Goal: Check status

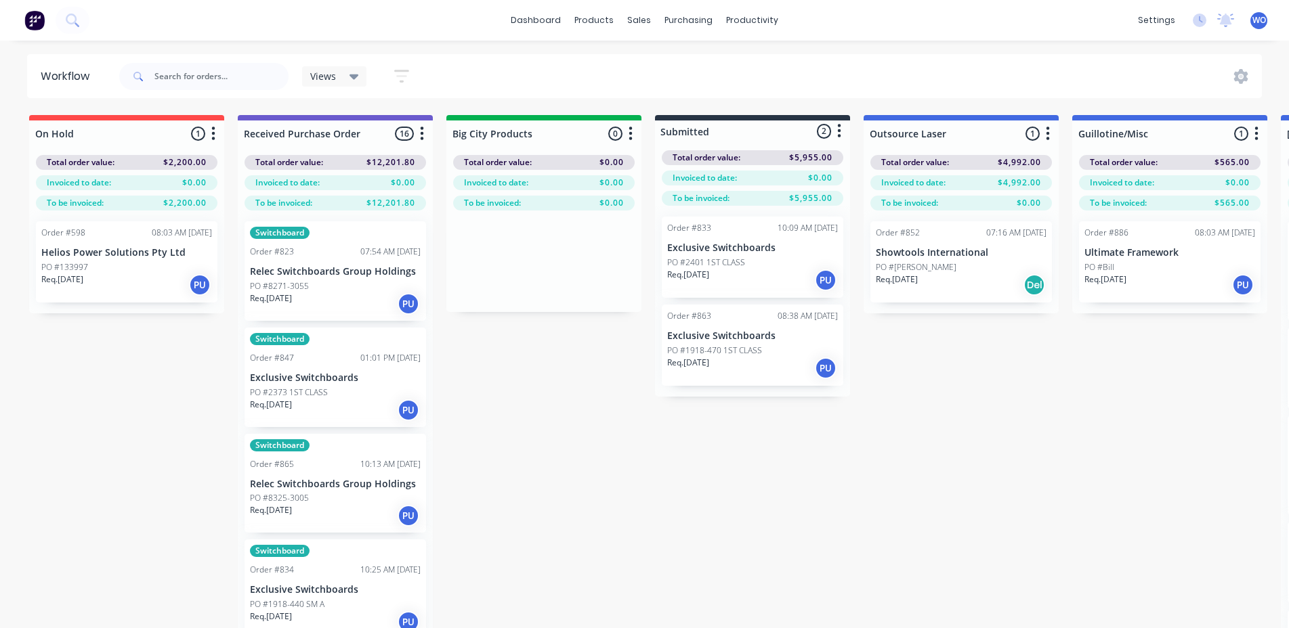
click at [36, 14] on img at bounding box center [34, 20] width 20 height 20
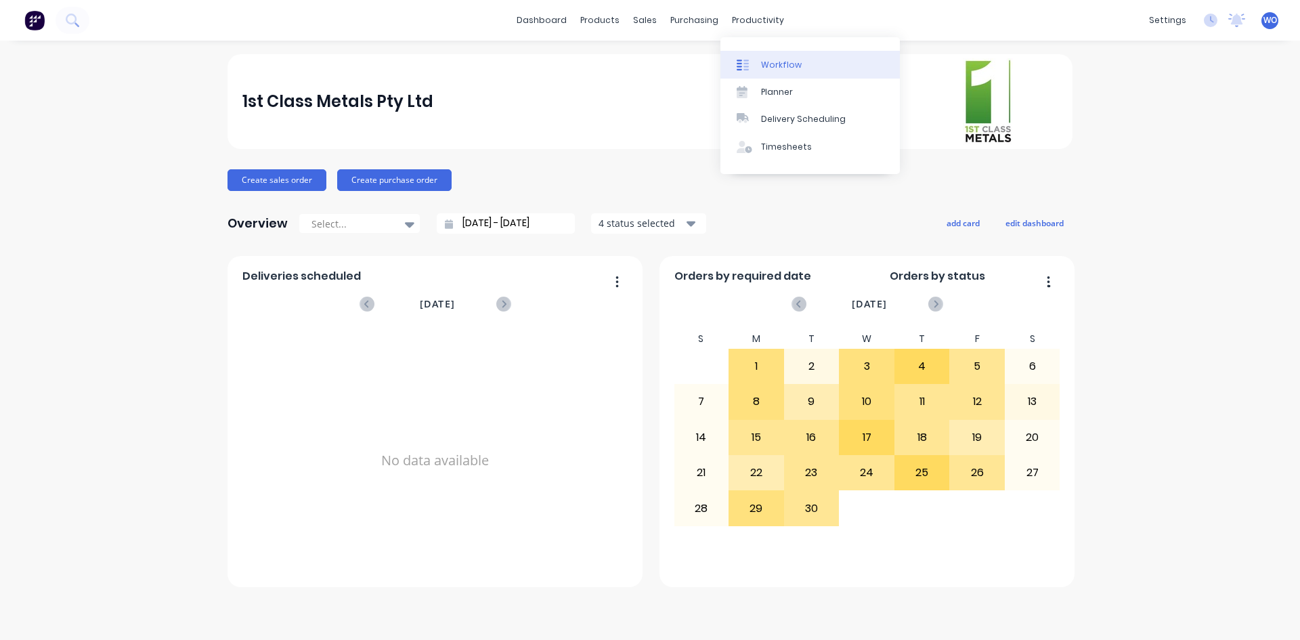
click at [780, 52] on link "Workflow" at bounding box center [809, 64] width 179 height 27
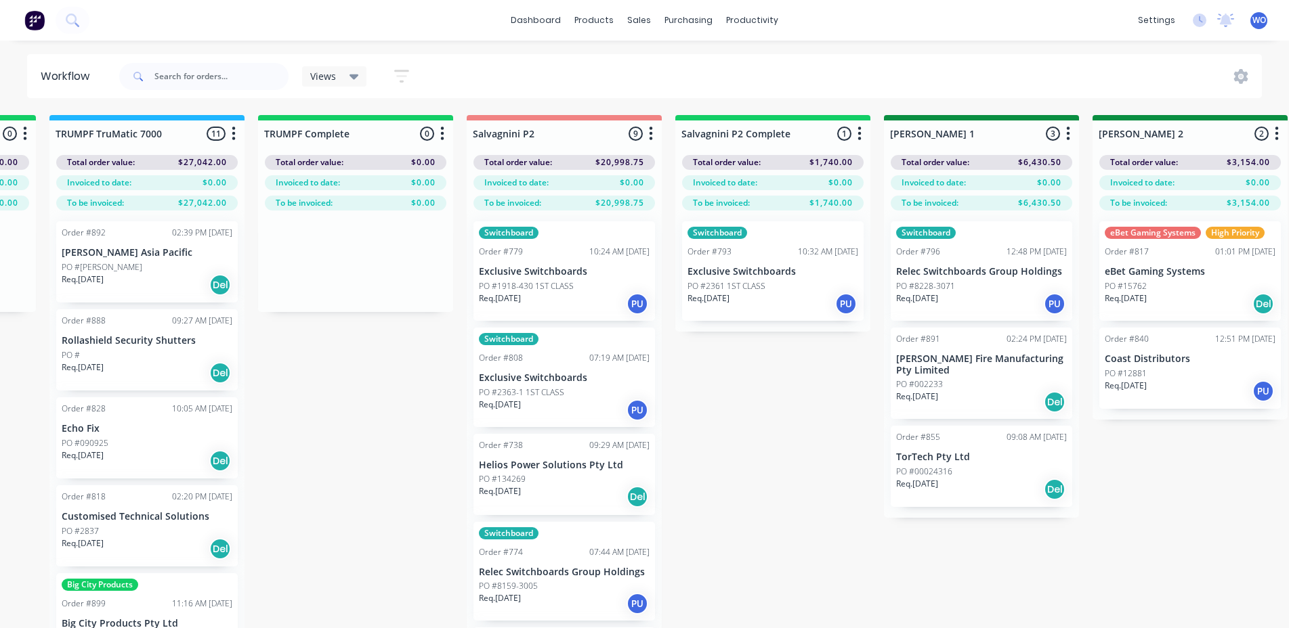
scroll to position [0, 1698]
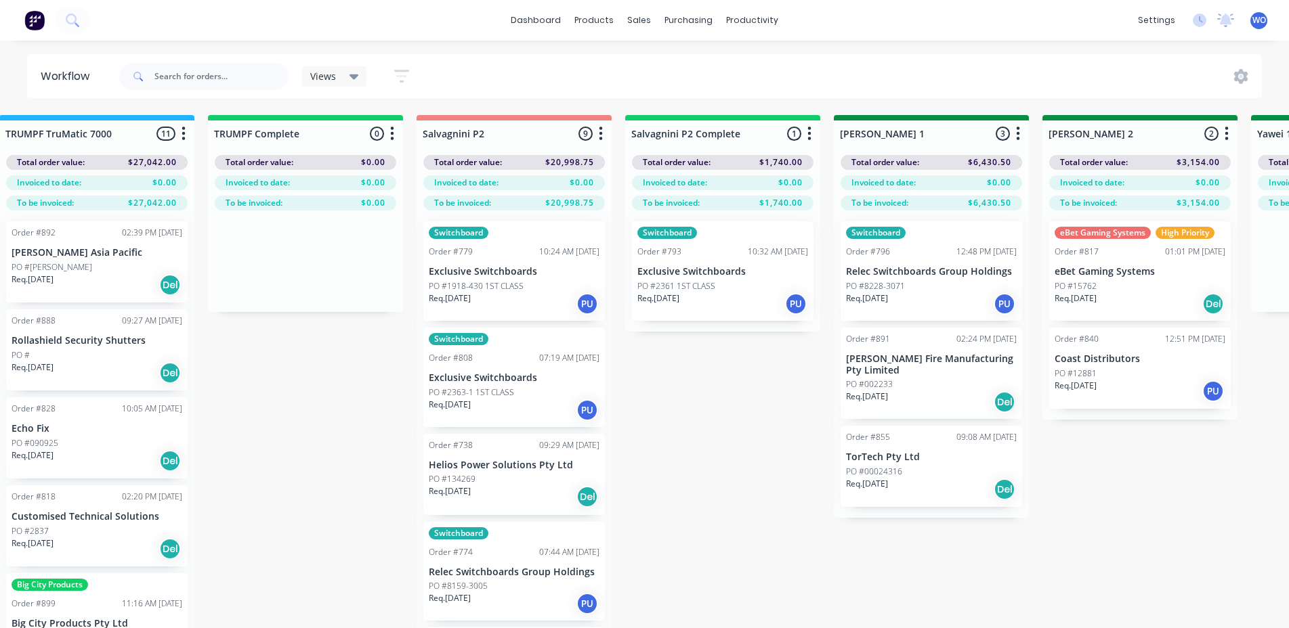
click at [667, 316] on div "Switchboard Order #793 10:32 AM [DATE] Exclusive Switchboards PO #2361 1ST CLAS…" at bounding box center [722, 271] width 181 height 100
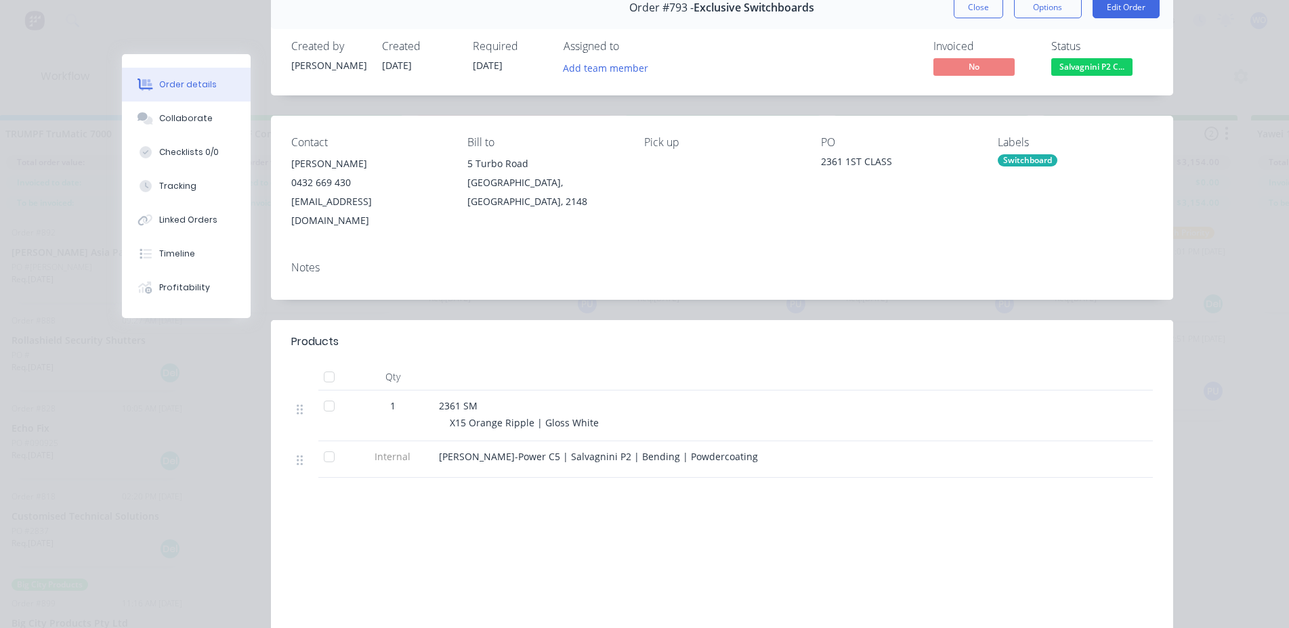
scroll to position [0, 0]
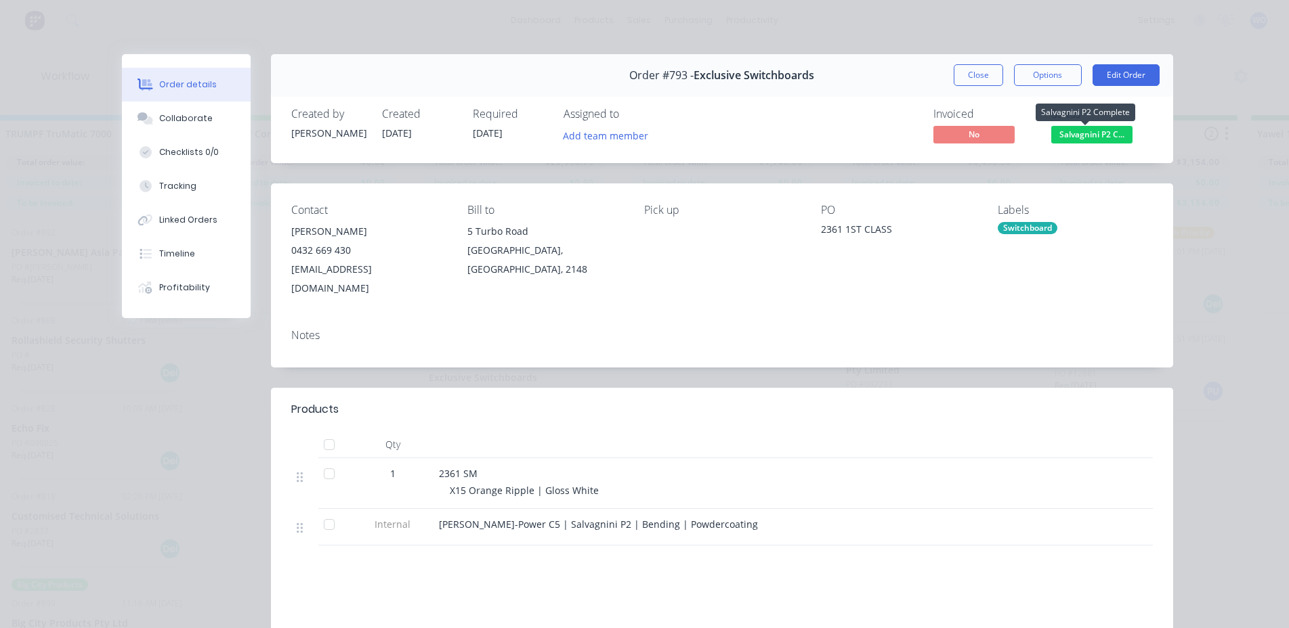
click at [1094, 140] on span "Salvagnini P2 C..." at bounding box center [1091, 134] width 81 height 17
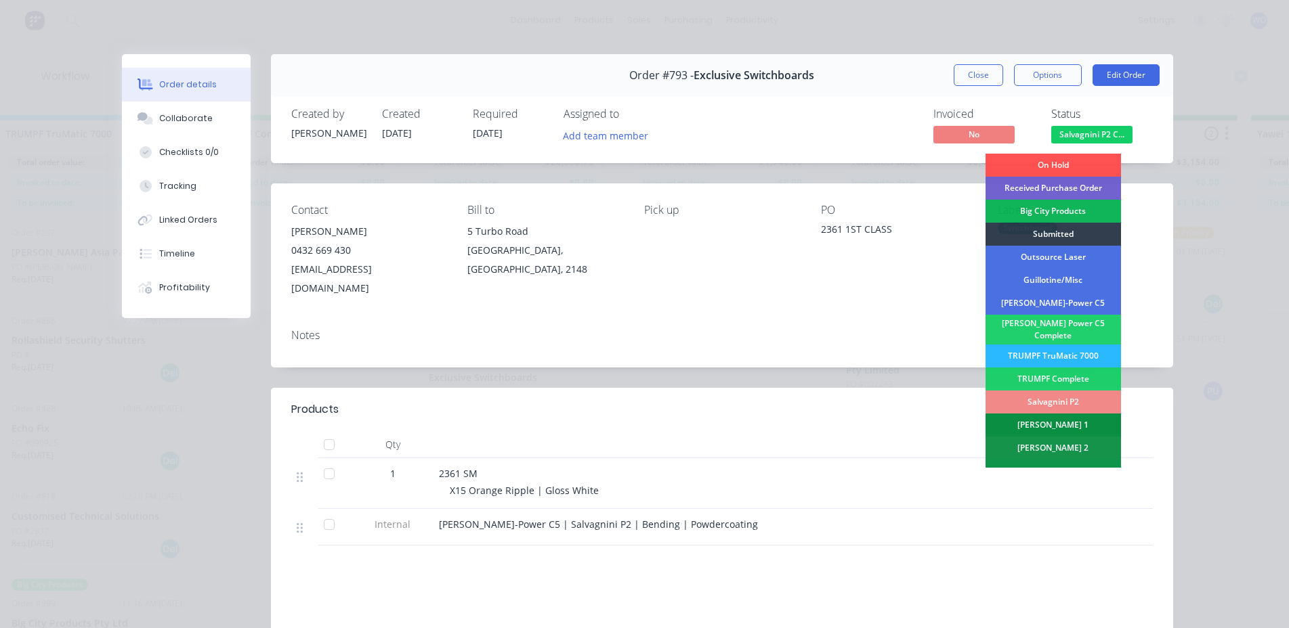
click at [1077, 421] on div "[PERSON_NAME] 1" at bounding box center [1052, 425] width 135 height 23
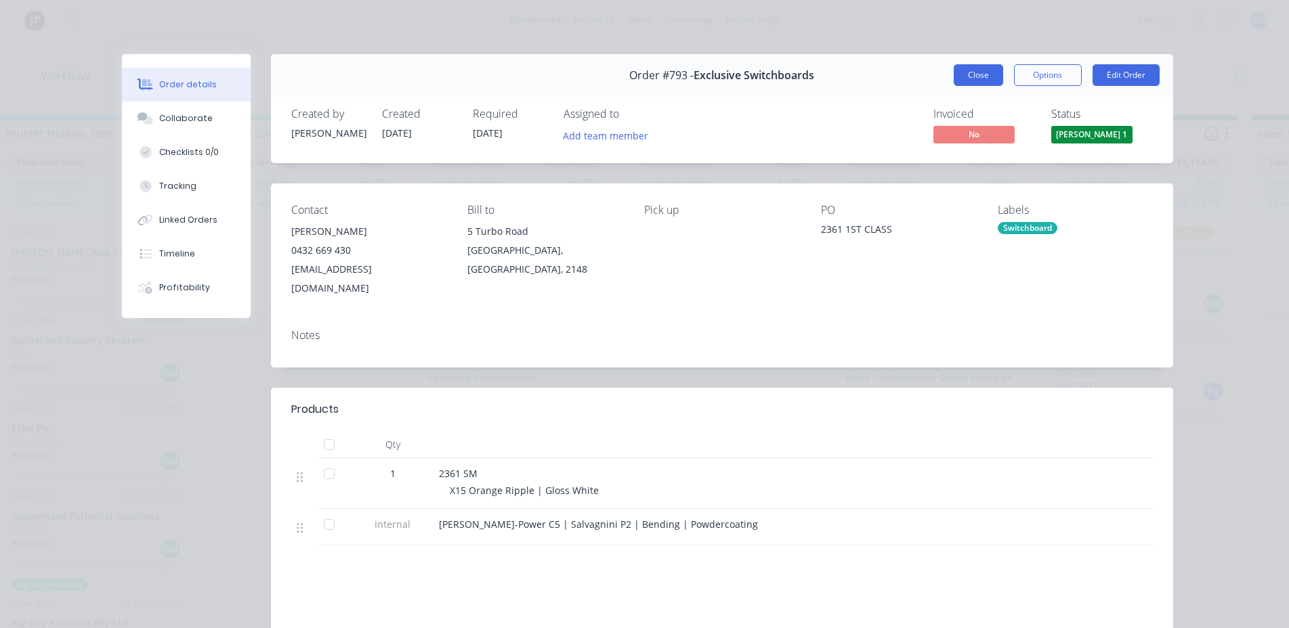
click at [961, 77] on button "Close" at bounding box center [977, 75] width 49 height 22
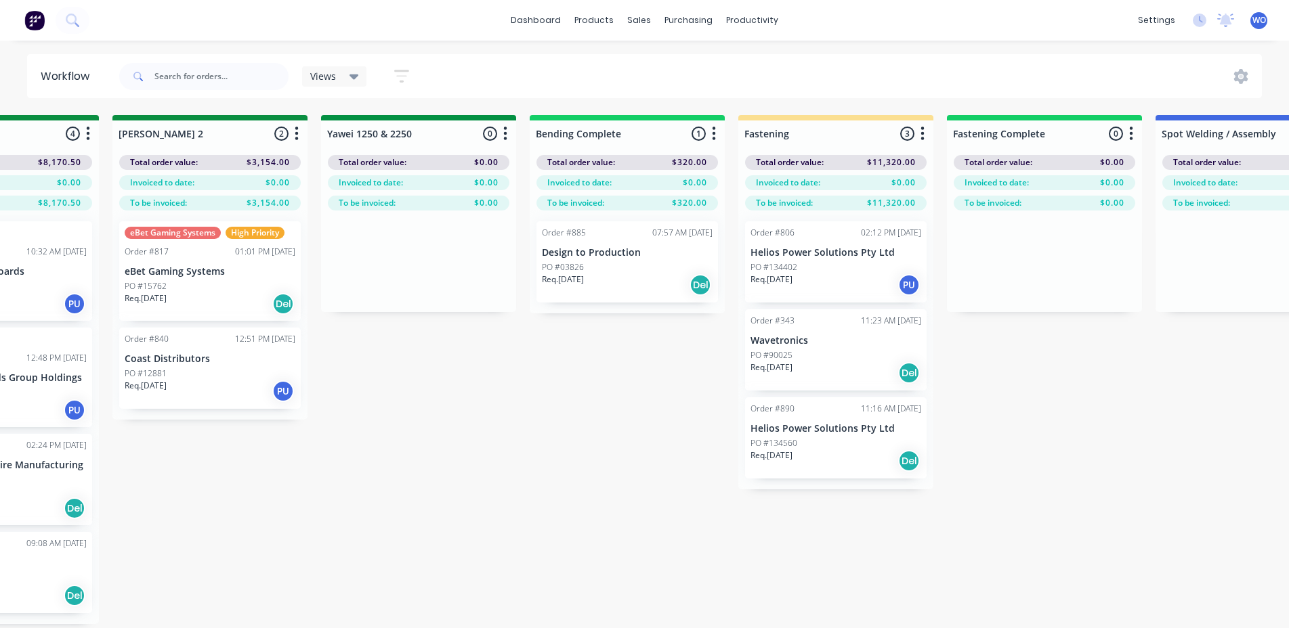
scroll to position [0, 2799]
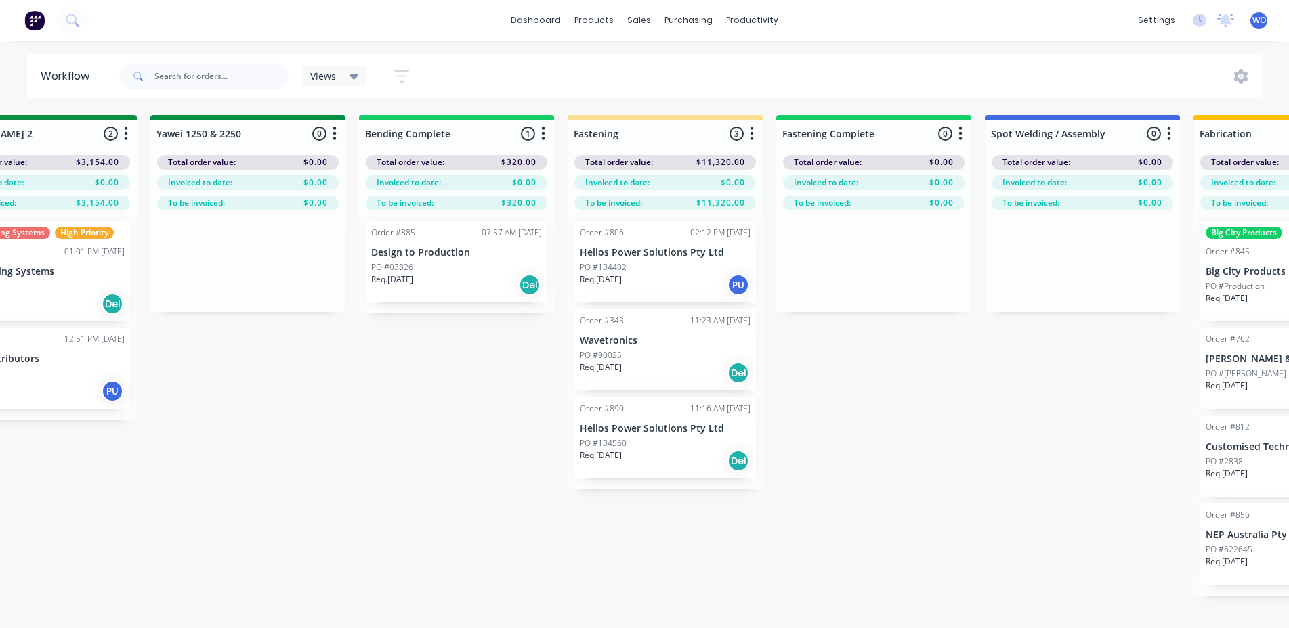
click at [455, 285] on div "Req. [DATE] Del" at bounding box center [456, 285] width 171 height 23
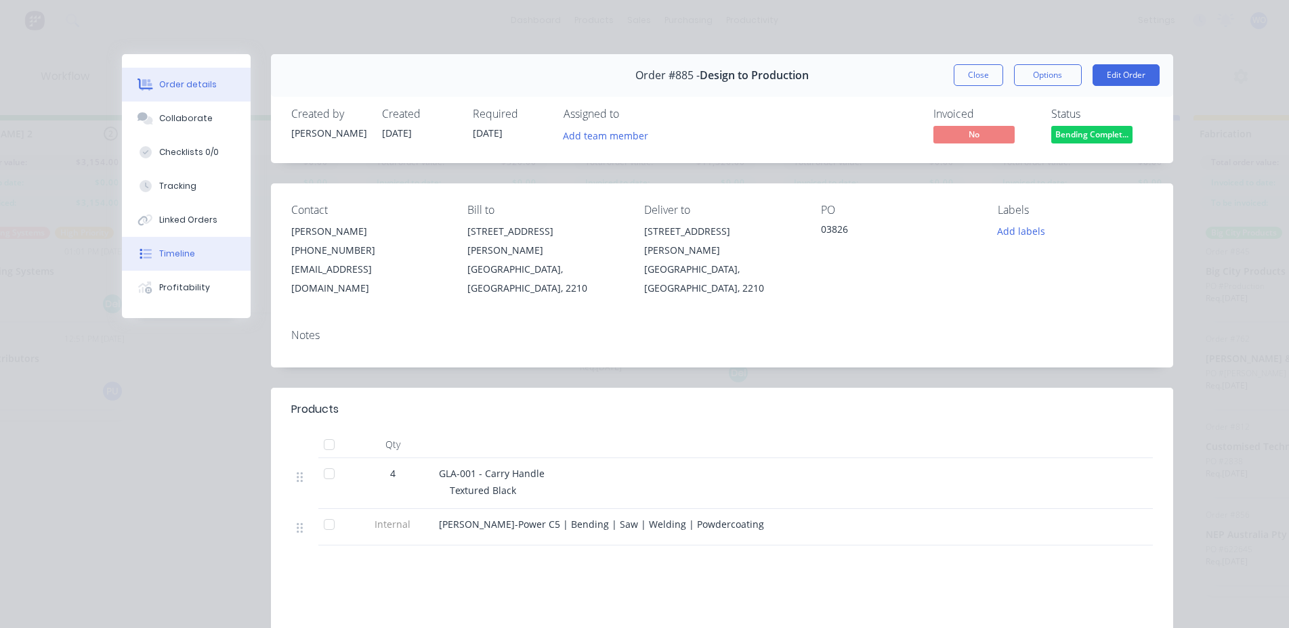
click at [199, 259] on button "Timeline" at bounding box center [186, 254] width 129 height 34
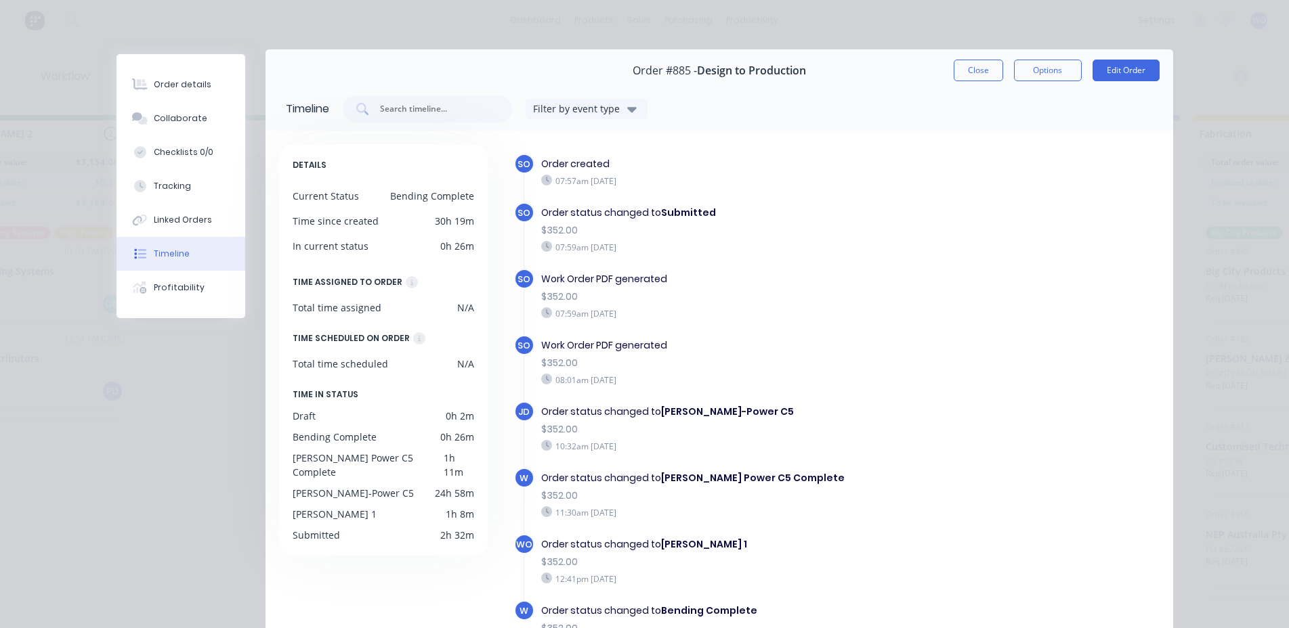
scroll to position [0, 0]
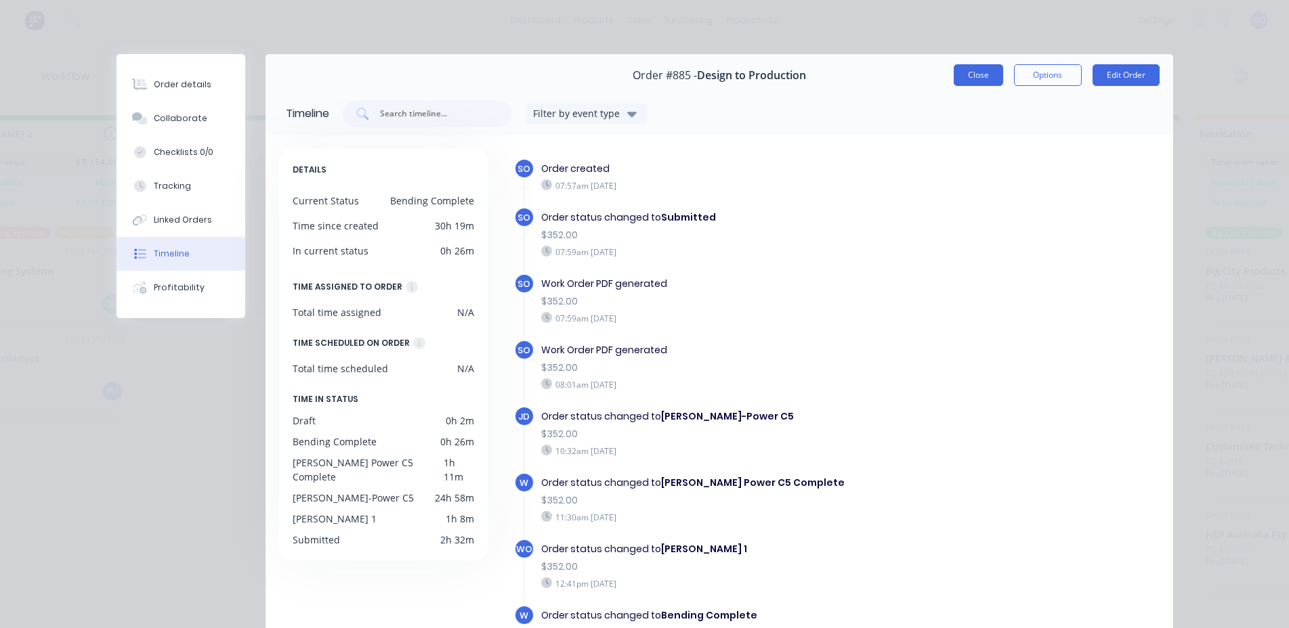
click at [962, 67] on button "Close" at bounding box center [977, 75] width 49 height 22
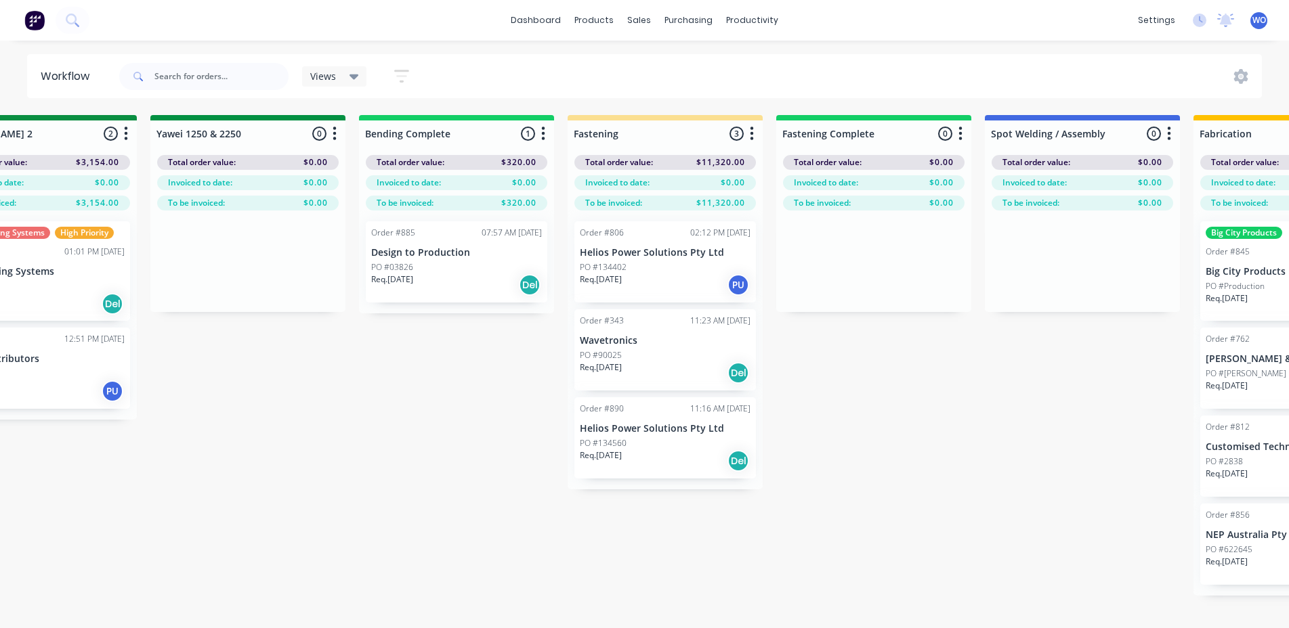
click at [428, 247] on p "Design to Production" at bounding box center [456, 253] width 171 height 12
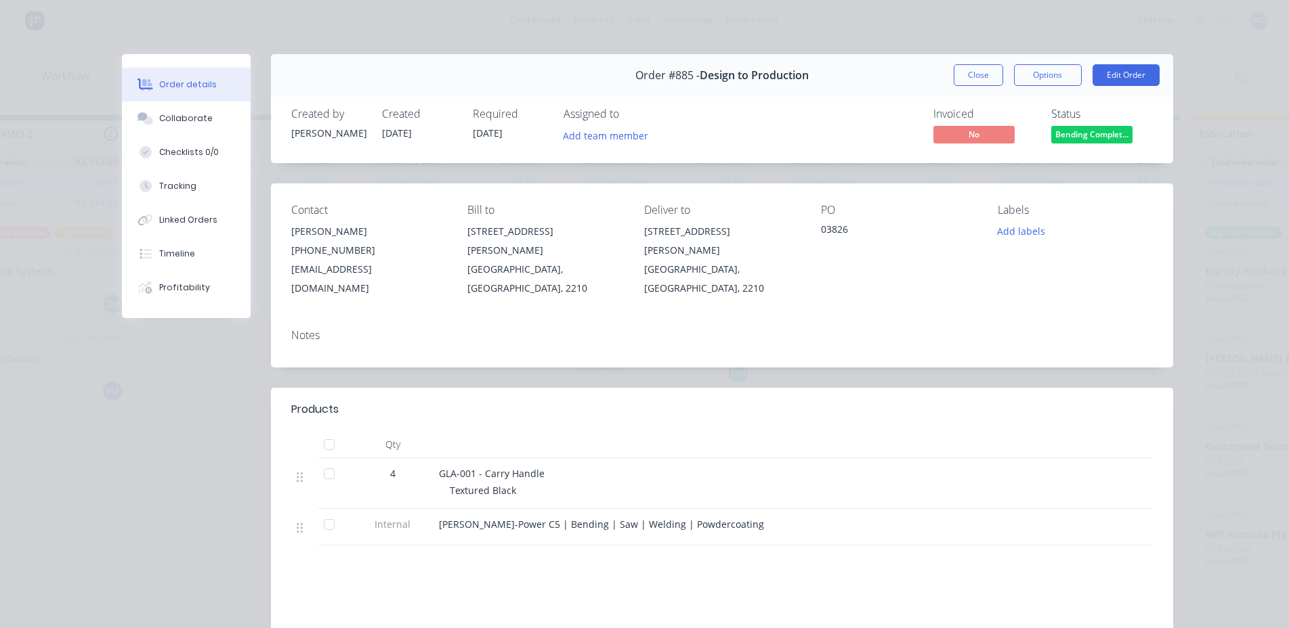
click at [1089, 138] on span "Bending Complet..." at bounding box center [1091, 134] width 81 height 17
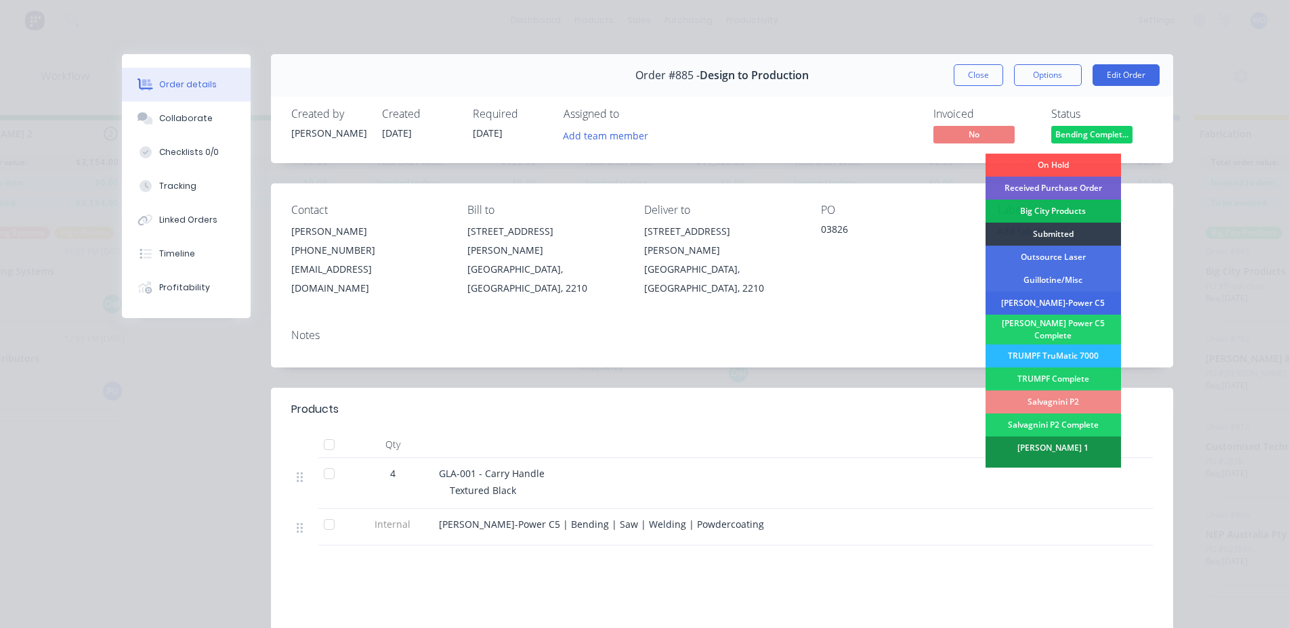
scroll to position [339, 0]
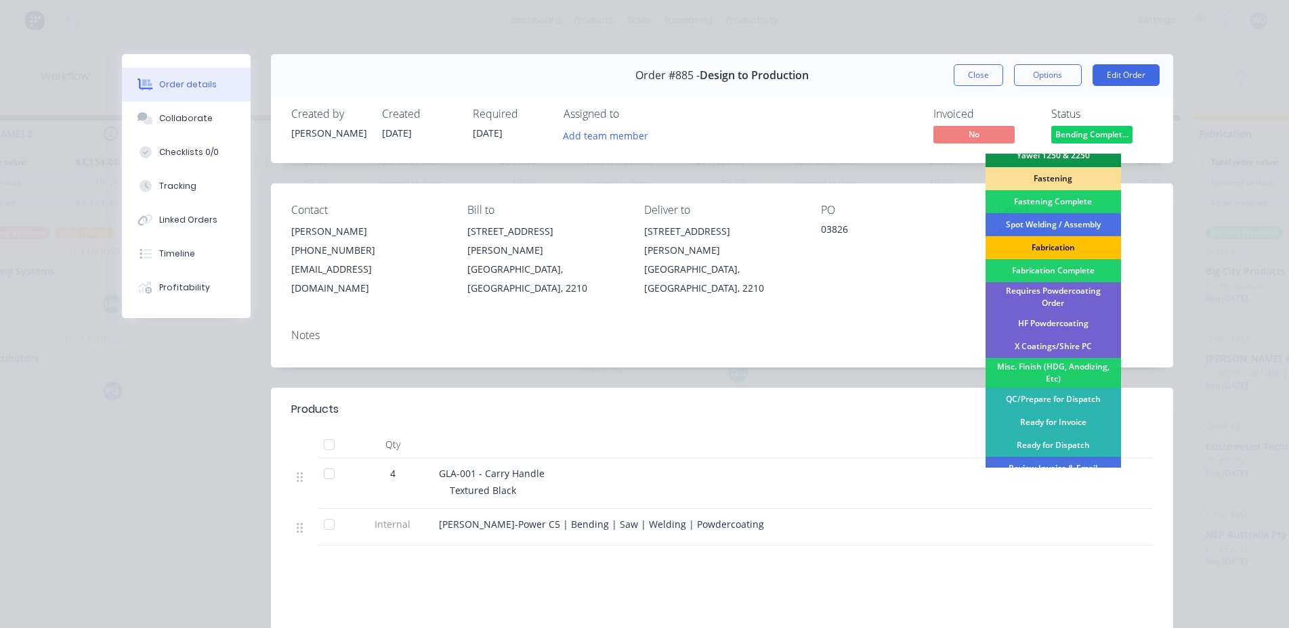
click at [1048, 245] on div "Fabrication" at bounding box center [1052, 247] width 135 height 23
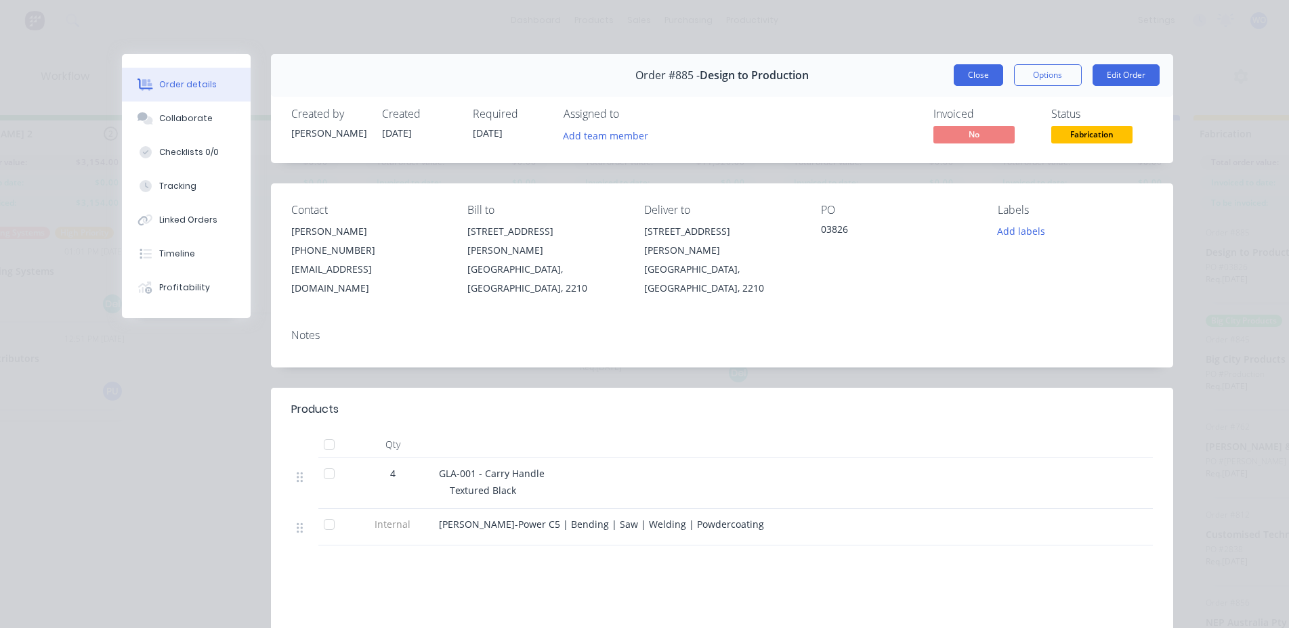
click at [959, 70] on button "Close" at bounding box center [977, 75] width 49 height 22
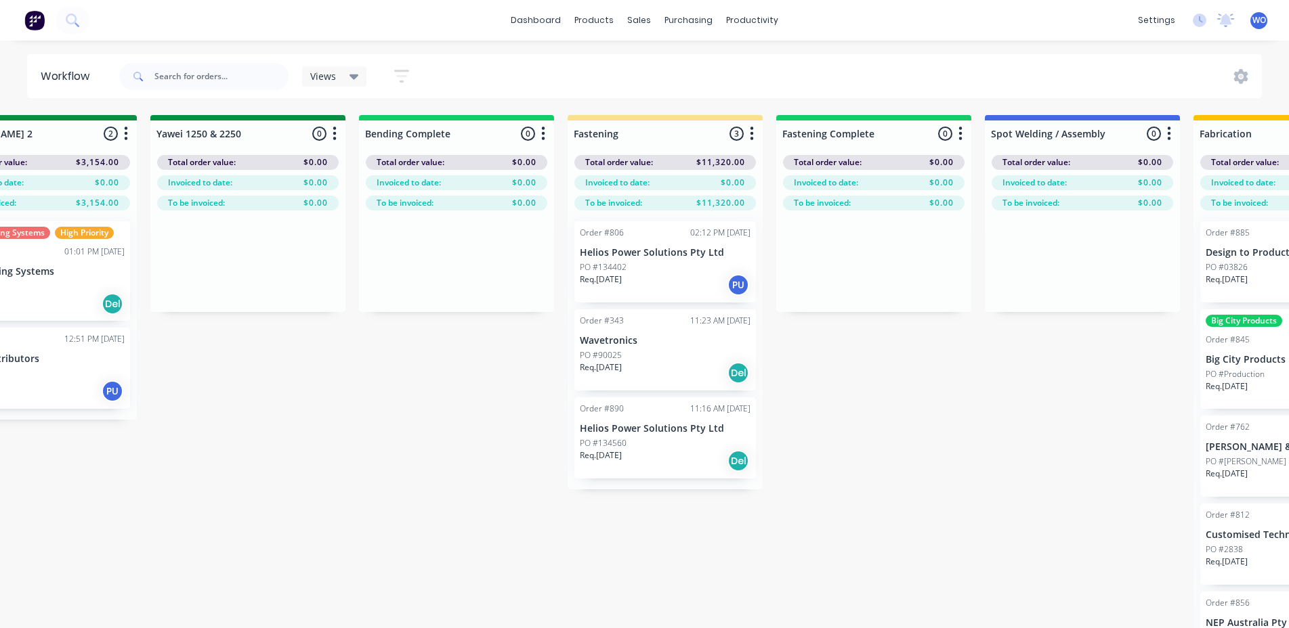
click at [714, 574] on div "On Hold 1 Status colour #FF4949 hex #FF4949 Save Cancel Notifications Email SMS…" at bounding box center [284, 395] width 6186 height 561
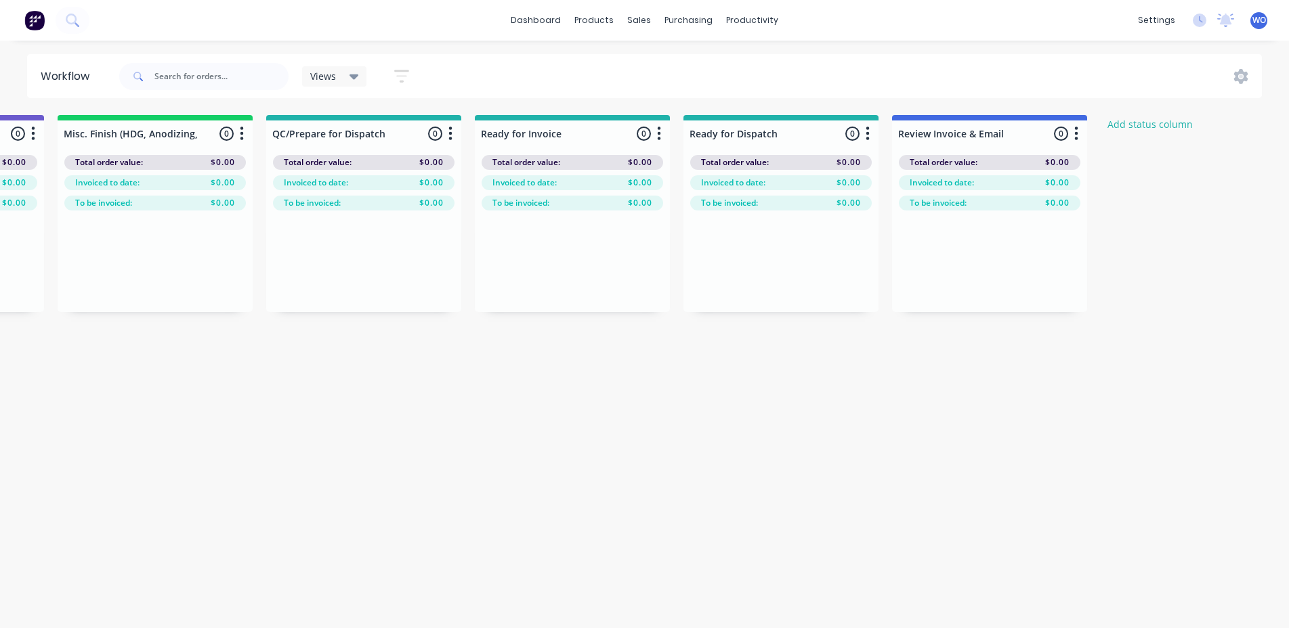
scroll to position [0, 4984]
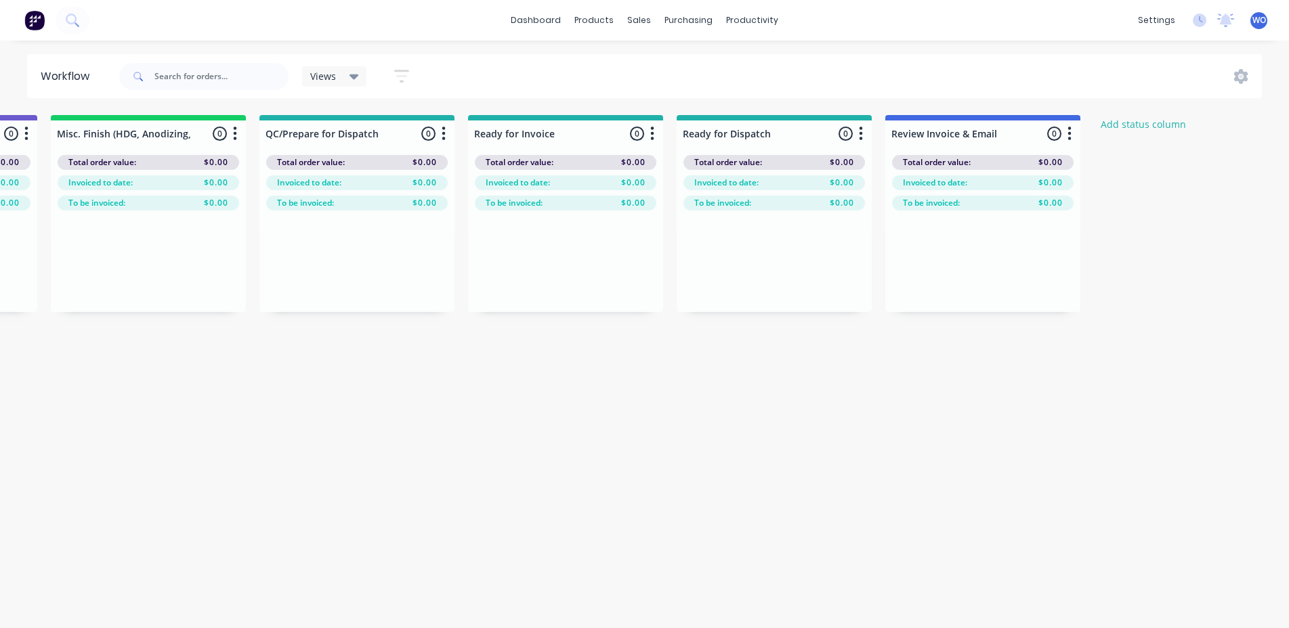
click at [36, 24] on img at bounding box center [34, 20] width 20 height 20
